Goal: Navigation & Orientation: Find specific page/section

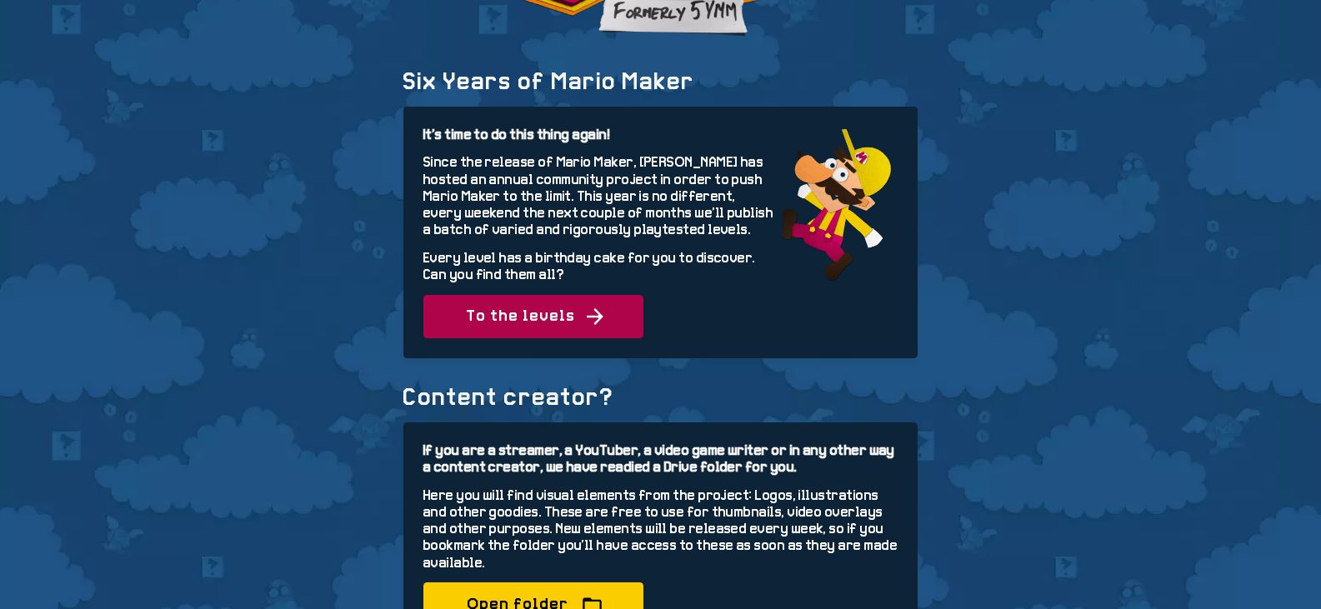
click at [537, 326] on span "To the levels" at bounding box center [533, 316] width 220 height 43
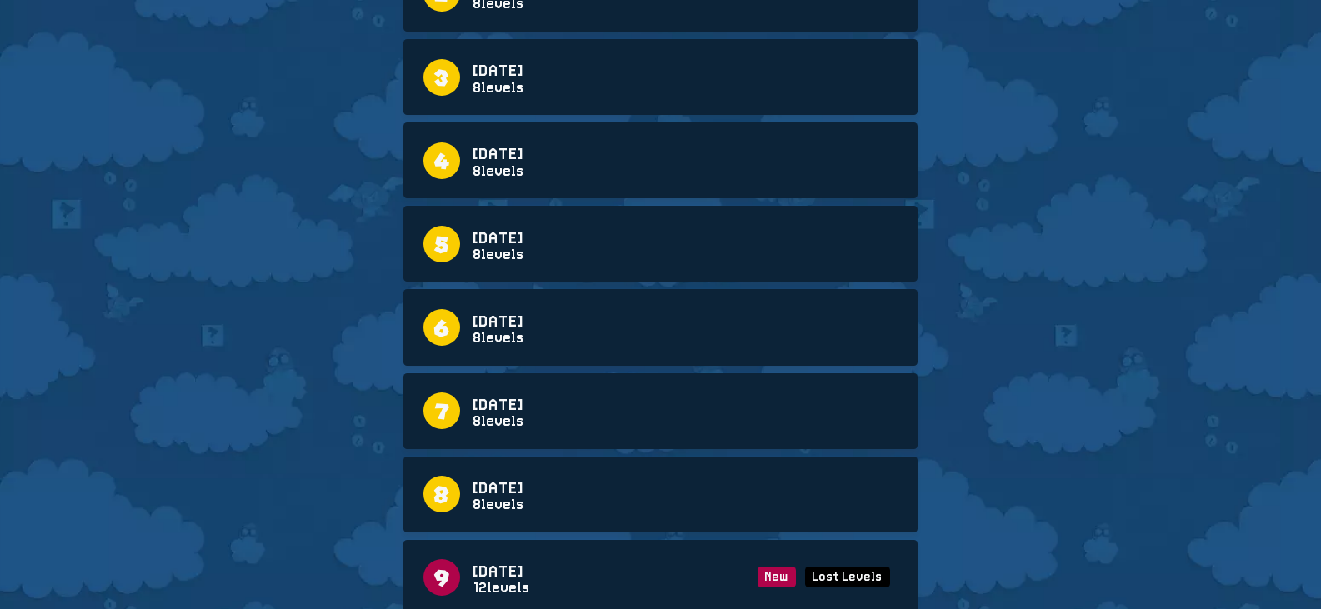
scroll to position [466, 0]
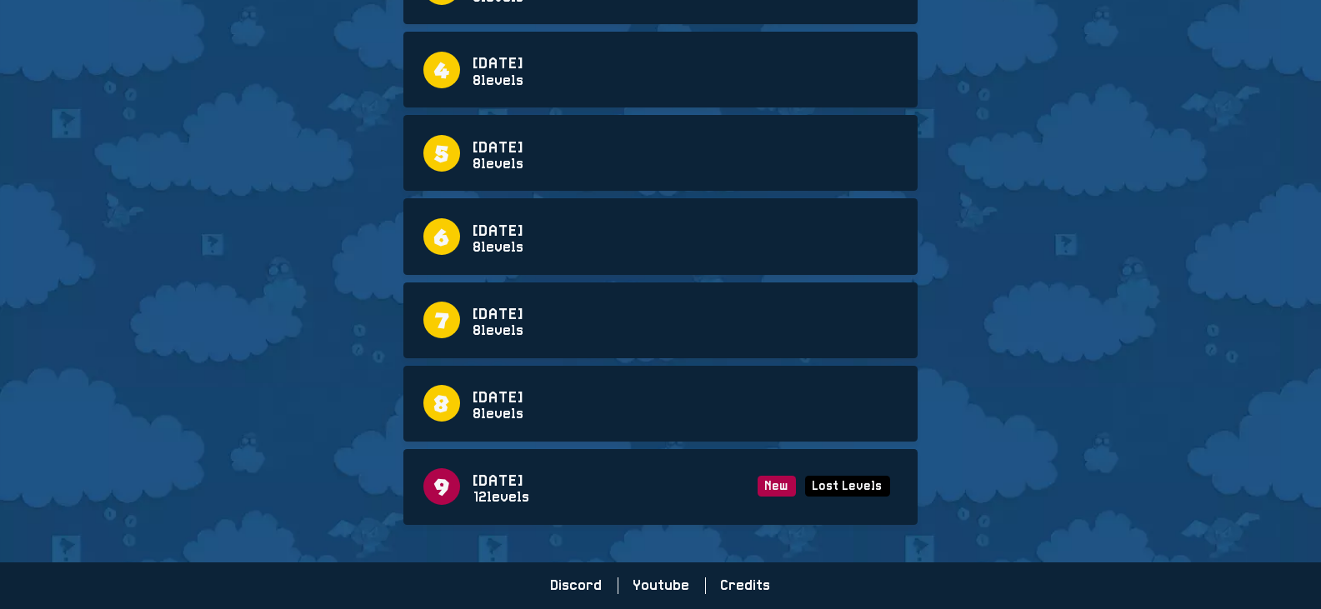
click at [544, 483] on link "9 [DATE] levels New Lost Levels" at bounding box center [660, 486] width 474 height 37
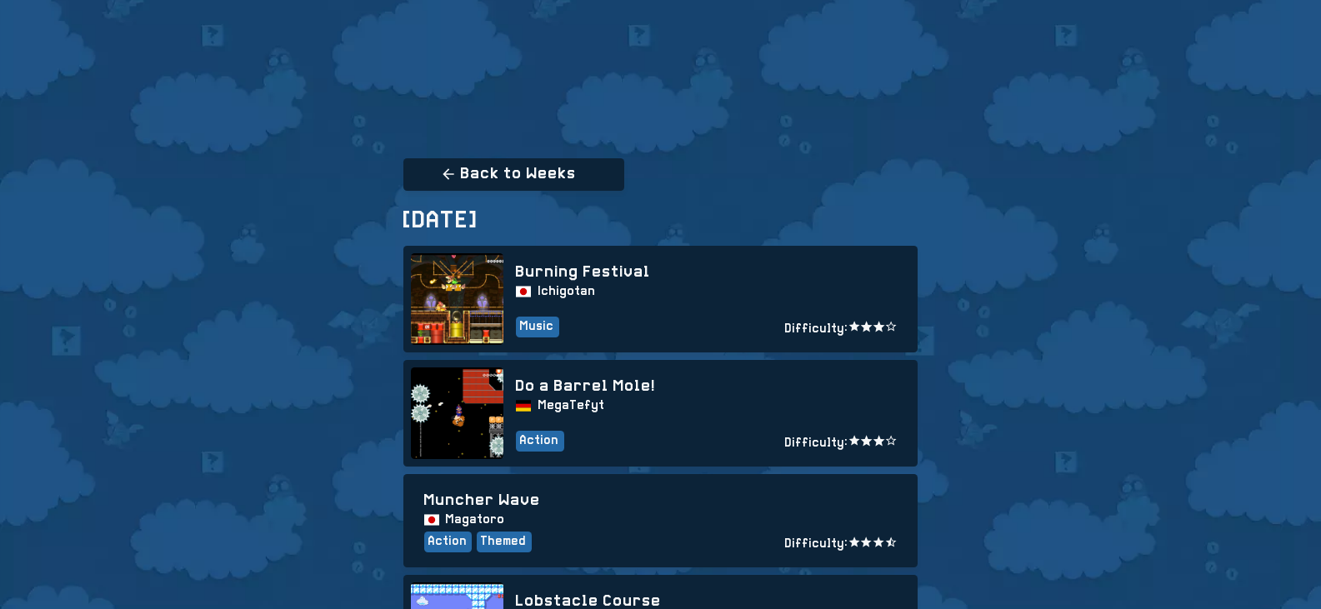
scroll to position [132, 0]
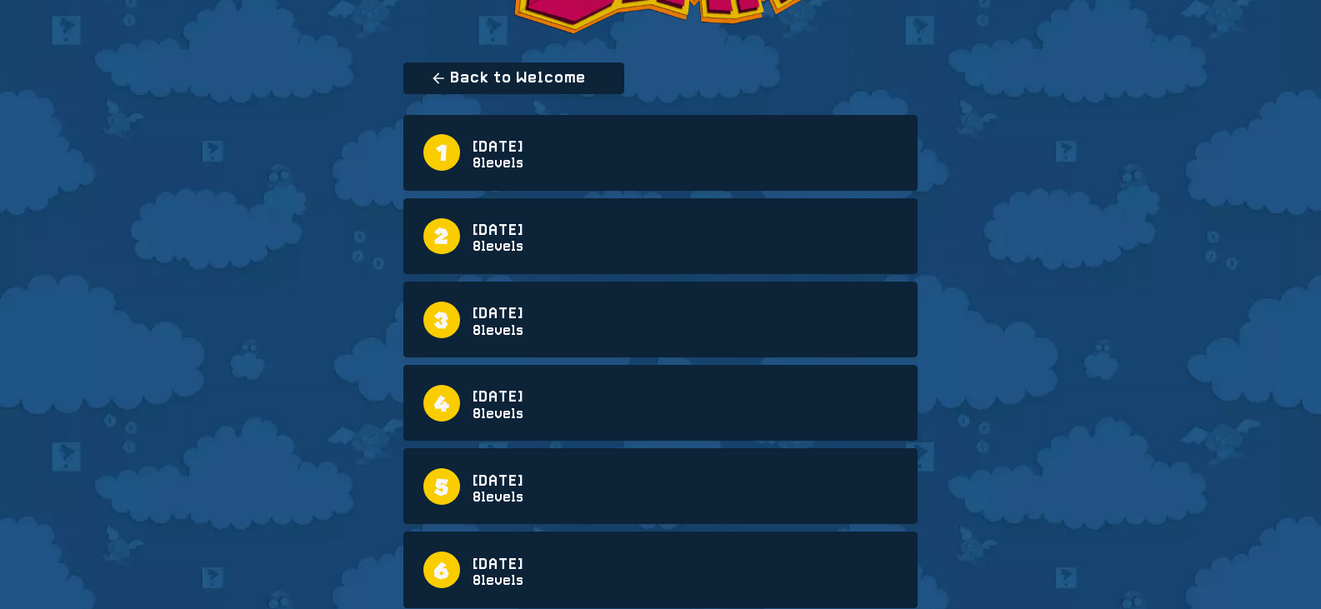
scroll to position [466, 0]
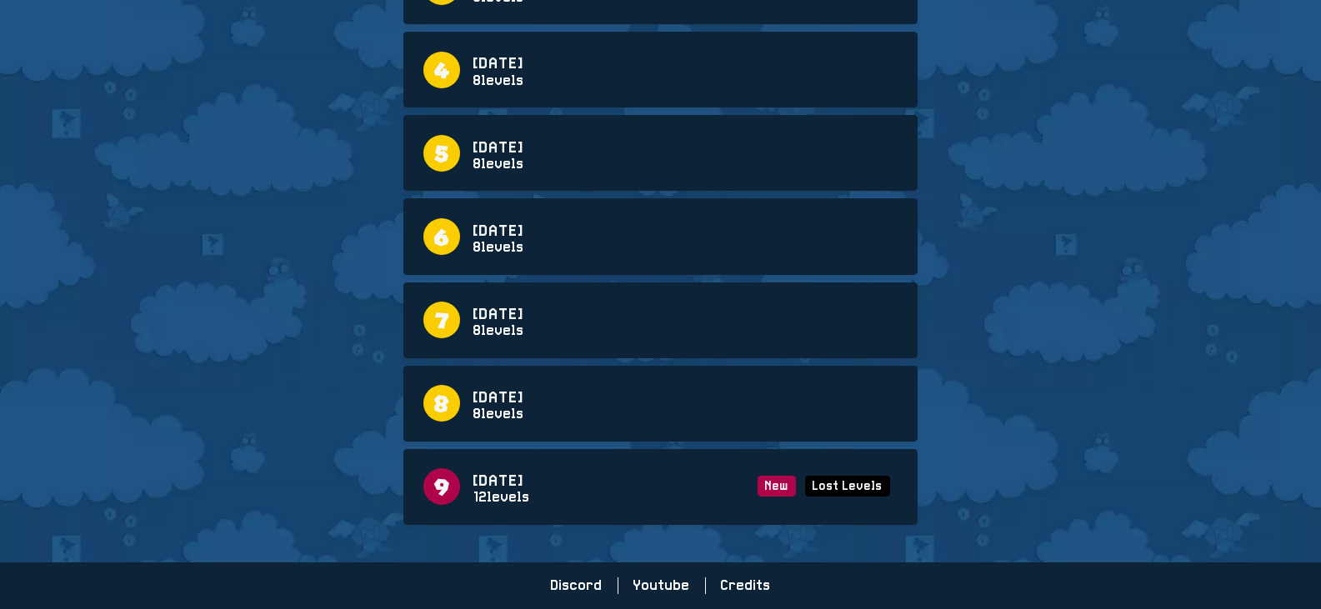
scroll to position [132, 0]
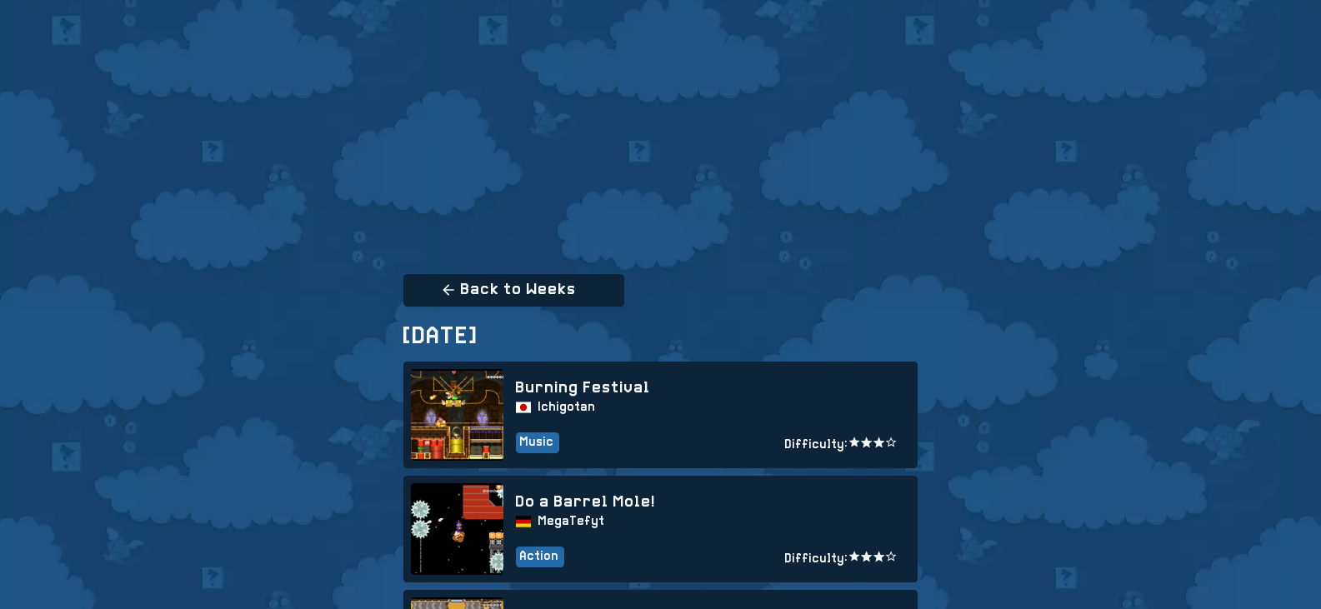
click at [533, 401] on link "Burning Festival Ichigotan Music Difficulty:" at bounding box center [660, 415] width 499 height 92
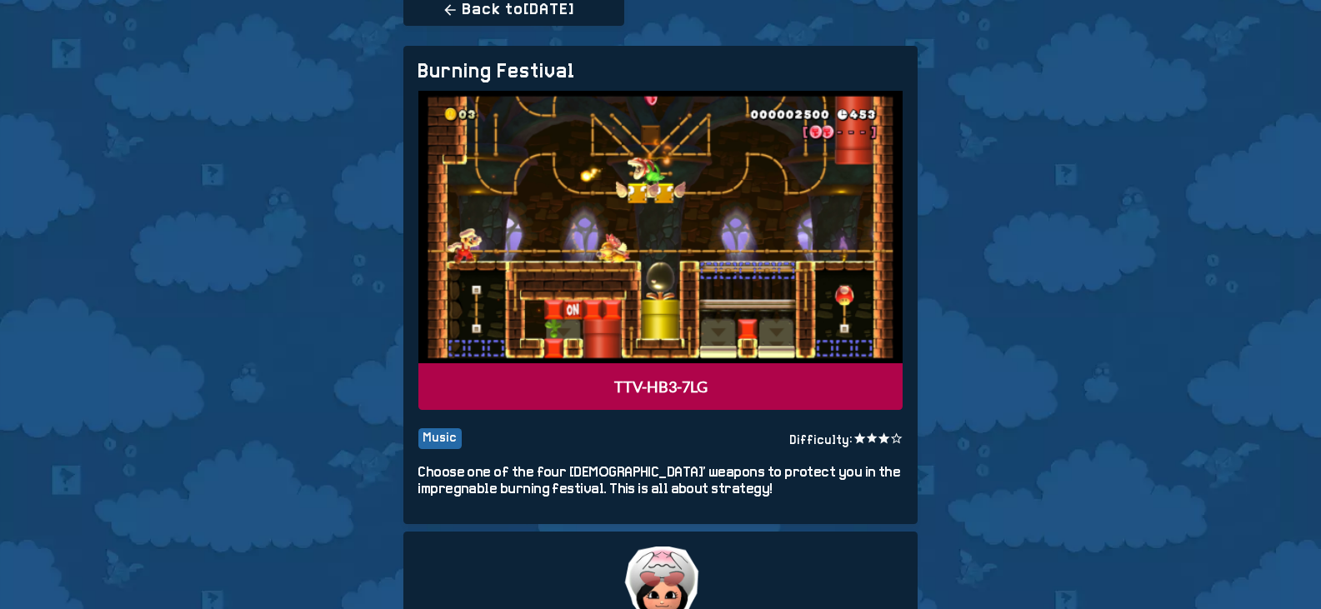
scroll to position [83, 0]
